Goal: Task Accomplishment & Management: Use online tool/utility

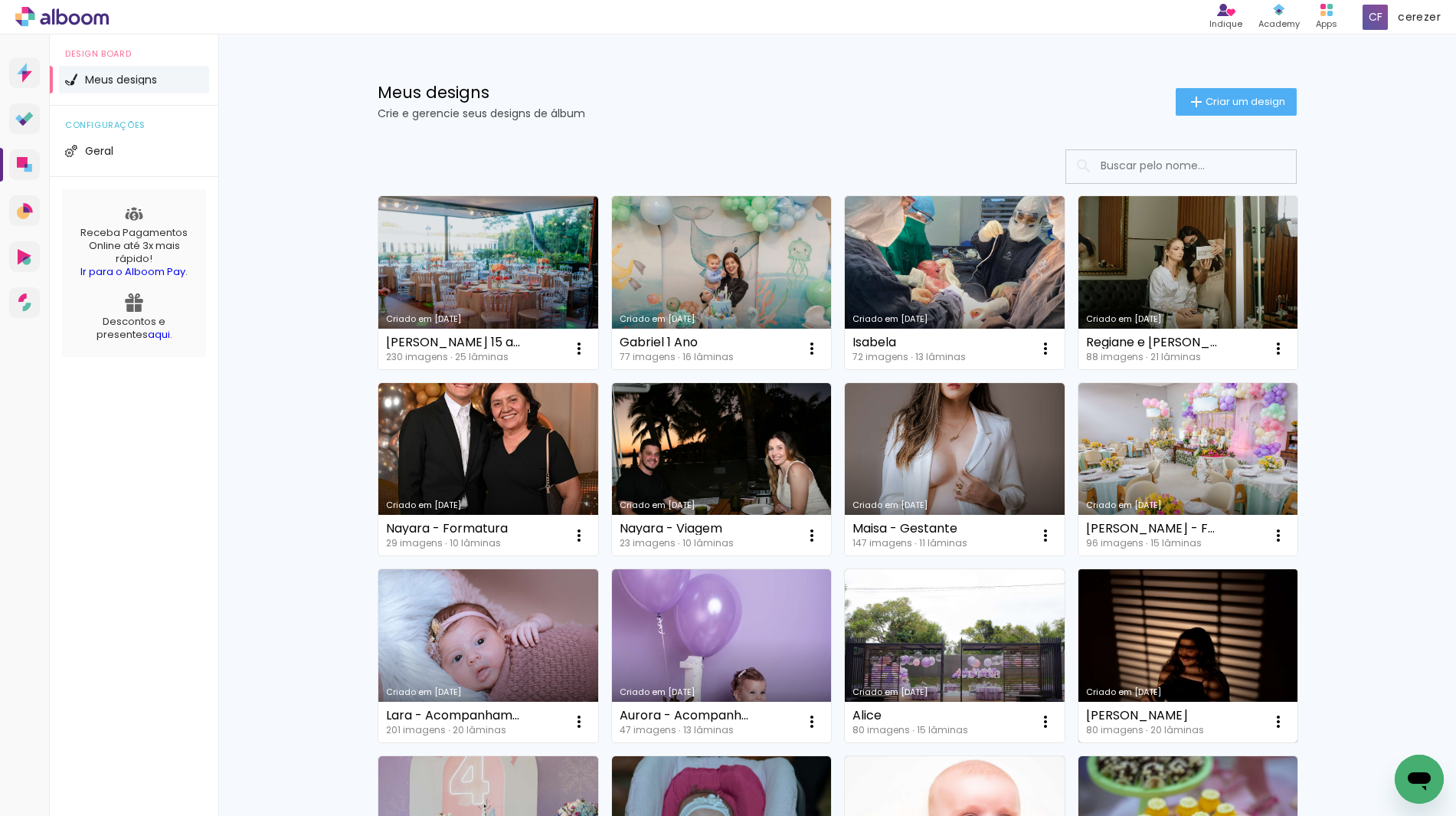
click at [1147, 617] on link "Criado em [DATE]" at bounding box center [1188, 656] width 220 height 173
